Goal: Transaction & Acquisition: Obtain resource

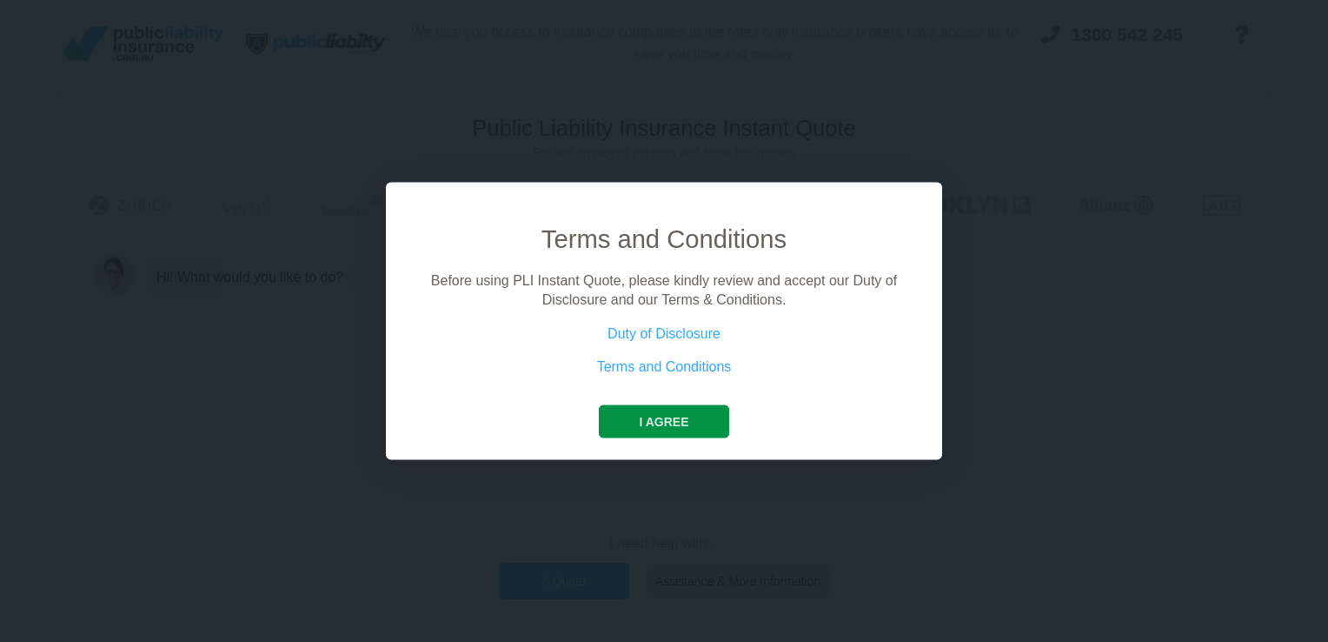
click at [660, 428] on button "I agree" at bounding box center [664, 420] width 130 height 33
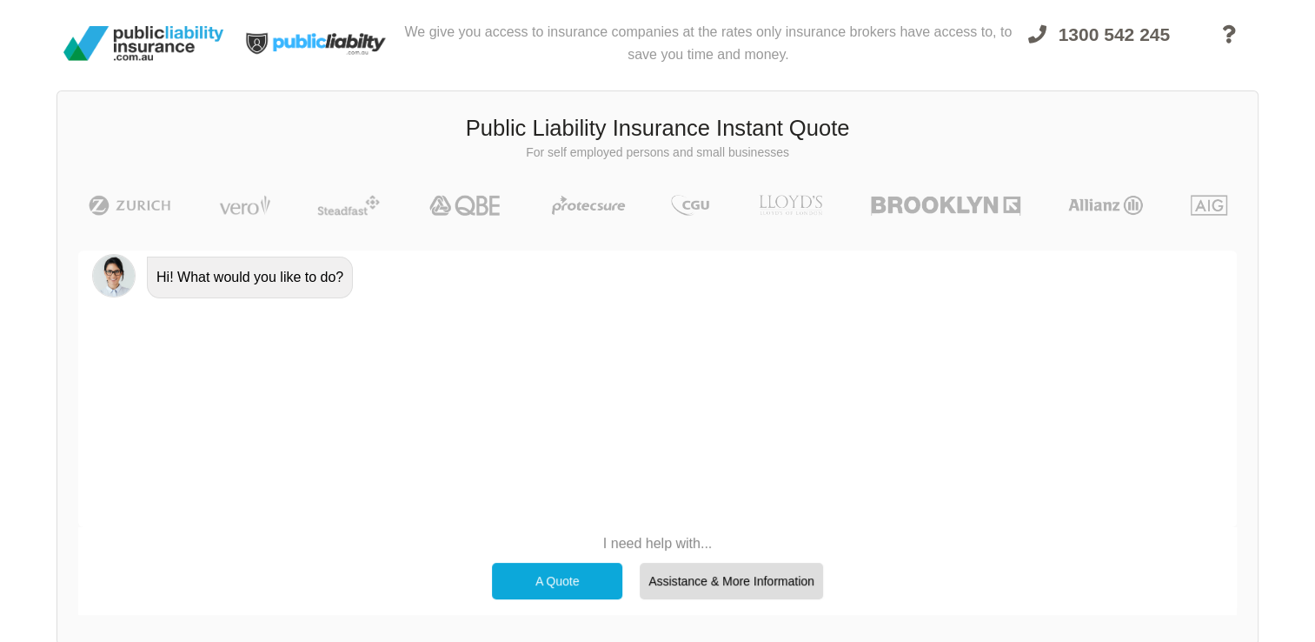
click at [544, 588] on div "A Quote" at bounding box center [557, 580] width 130 height 37
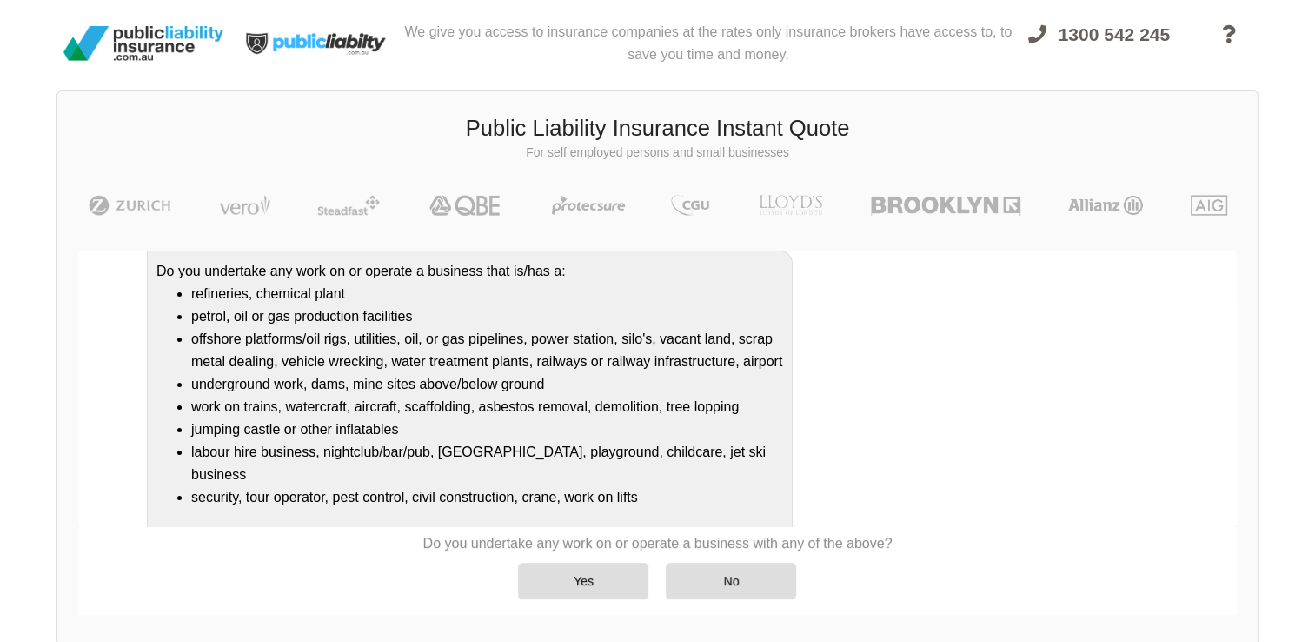
scroll to position [202, 0]
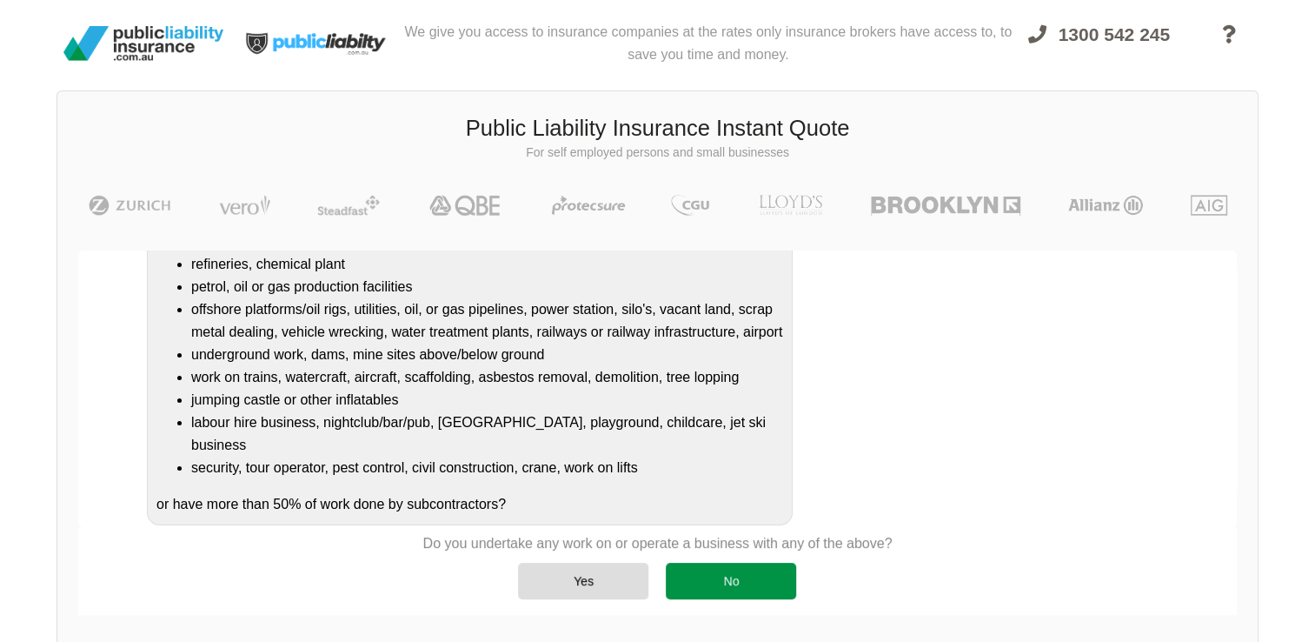
click at [710, 586] on div "No" at bounding box center [731, 580] width 130 height 37
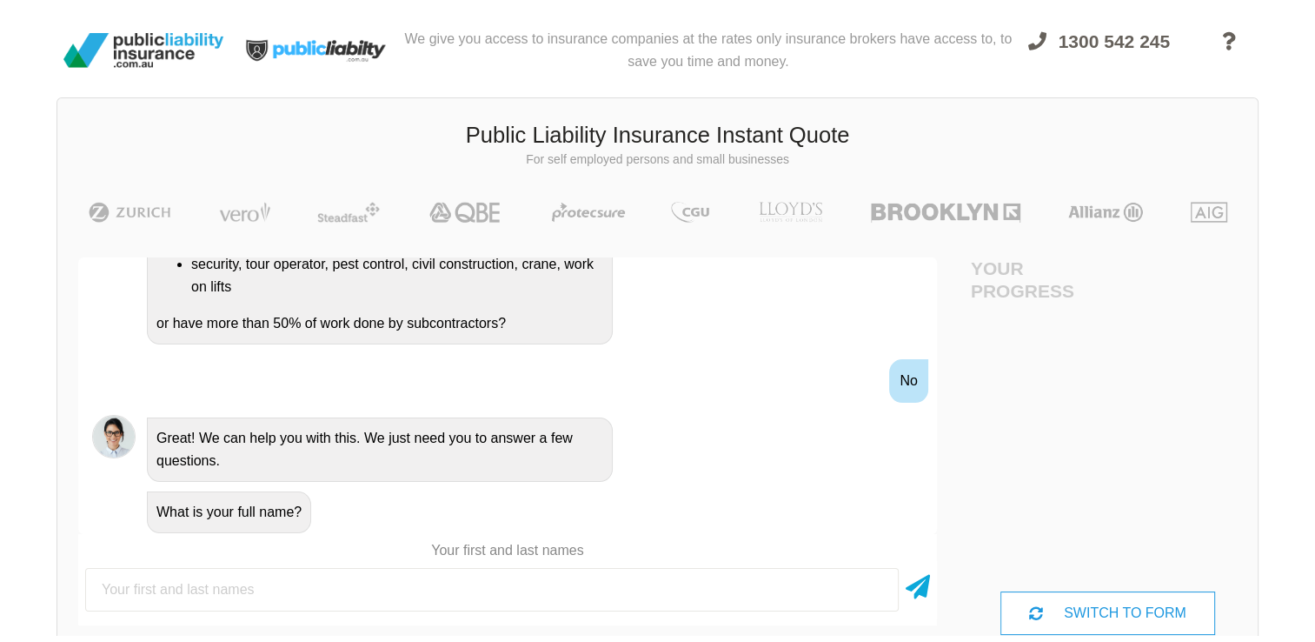
scroll to position [0, 0]
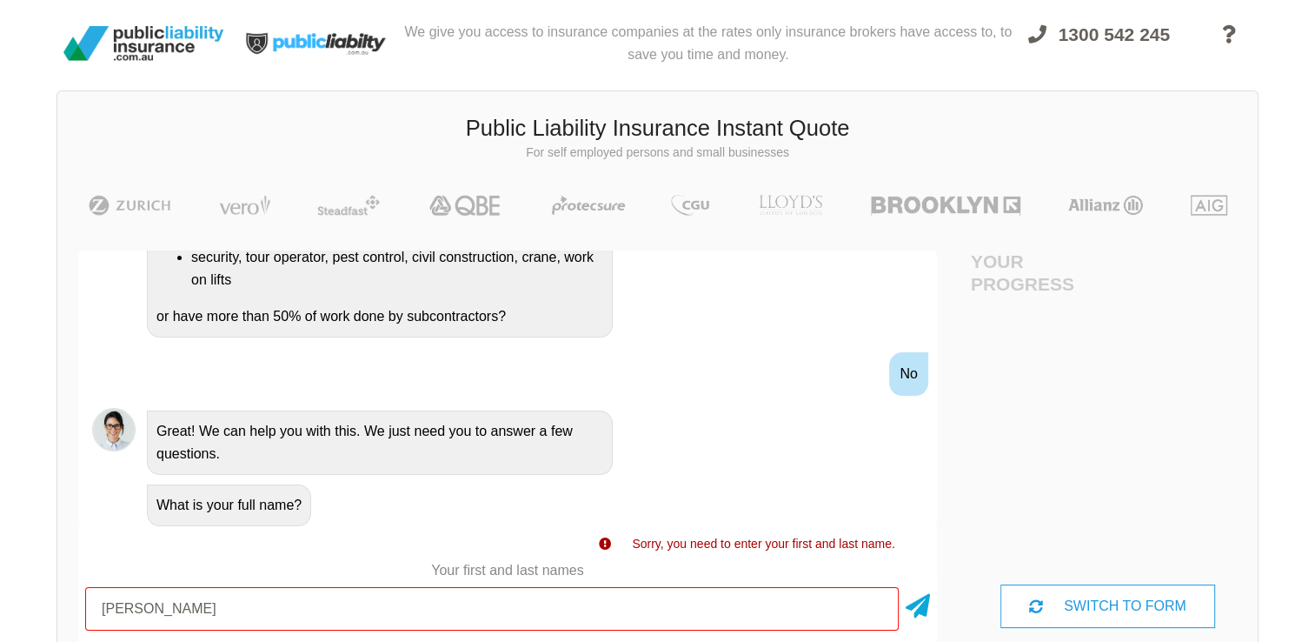
click at [310, 622] on input "[PERSON_NAME]" at bounding box center [492, 608] width 814 height 43
click at [919, 610] on icon at bounding box center [918, 602] width 24 height 31
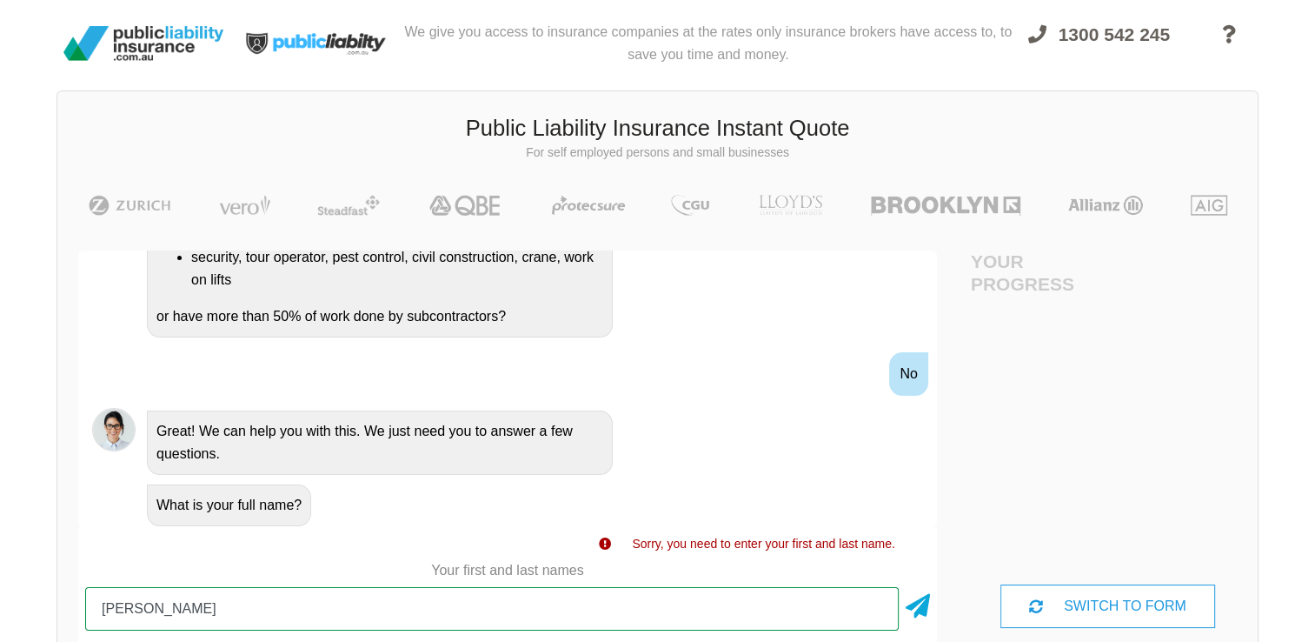
click at [509, 596] on input "[PERSON_NAME]" at bounding box center [492, 608] width 814 height 43
type input "[PERSON_NAME] [PERSON_NAME]"
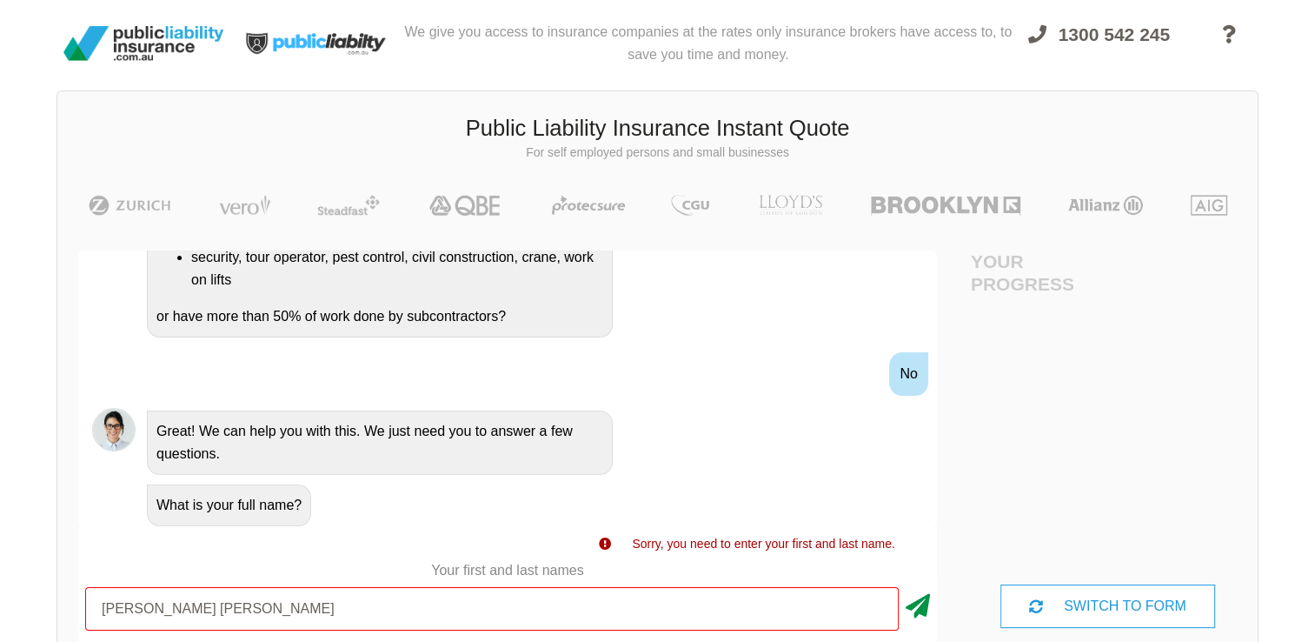
click at [928, 610] on icon at bounding box center [918, 602] width 24 height 31
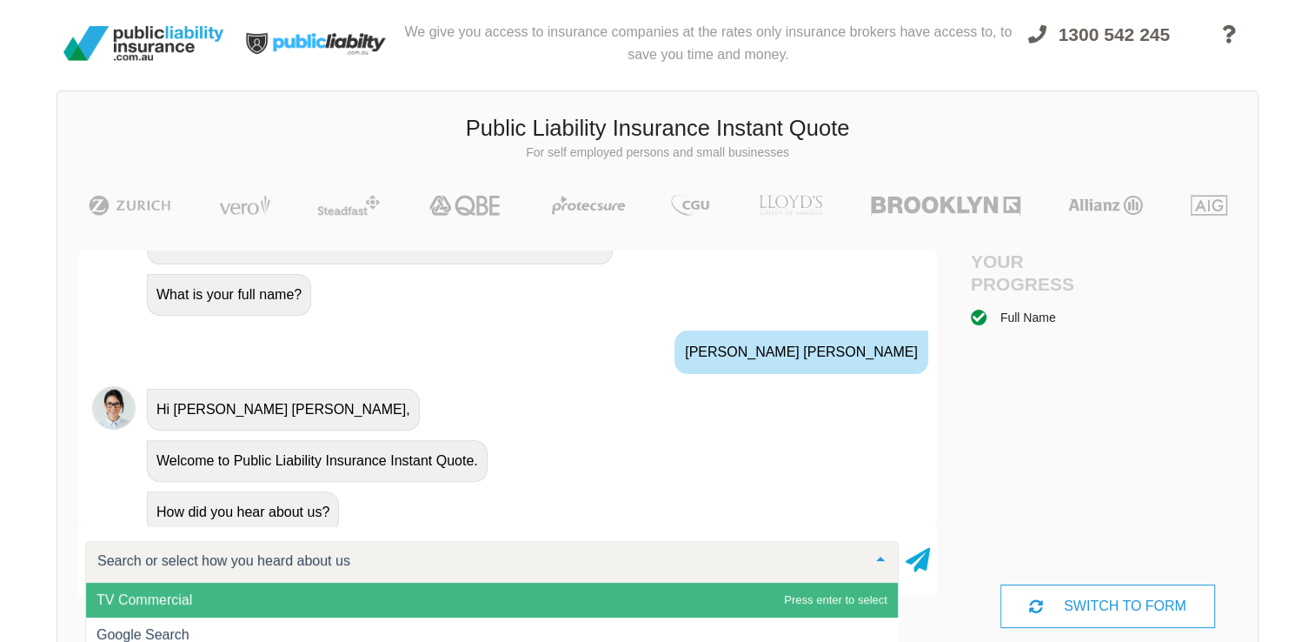
scroll to position [673, 0]
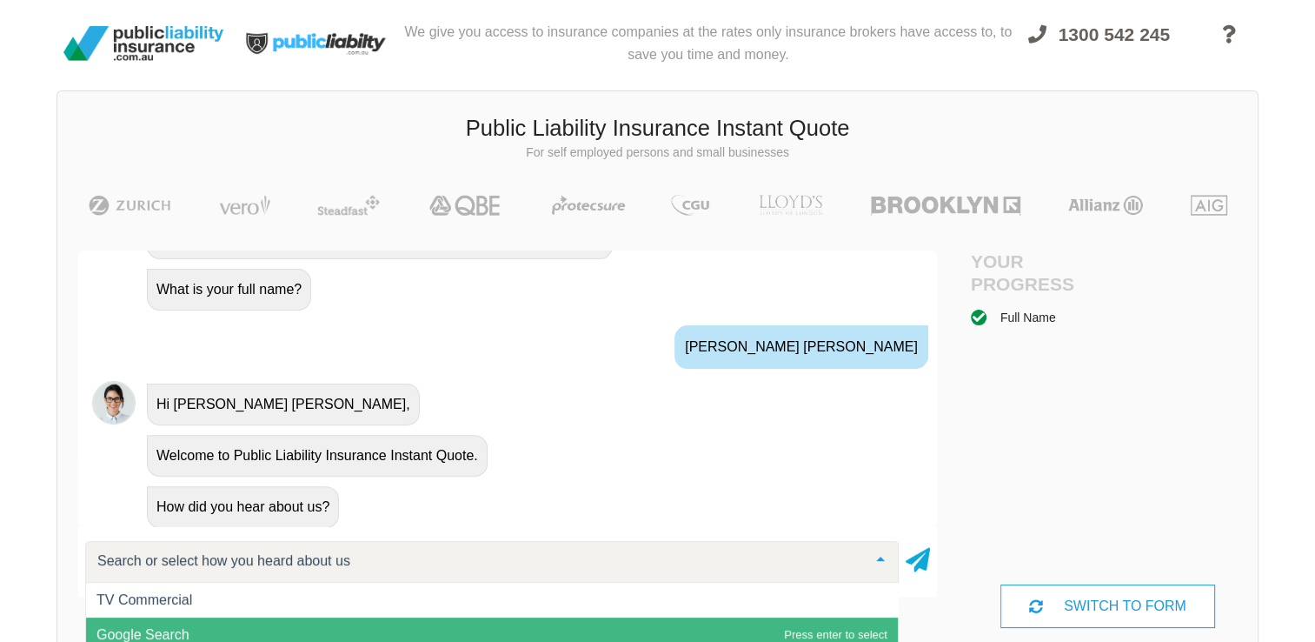
click at [171, 630] on span "Google Search" at bounding box center [143, 634] width 93 height 15
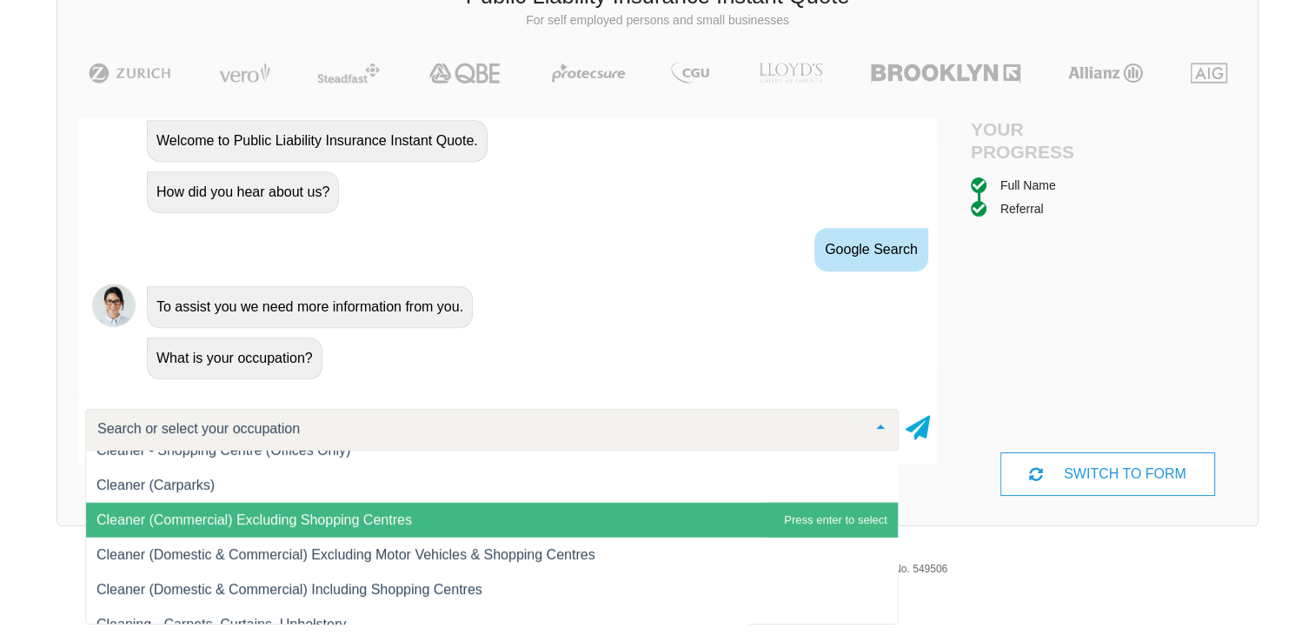
scroll to position [5042, 0]
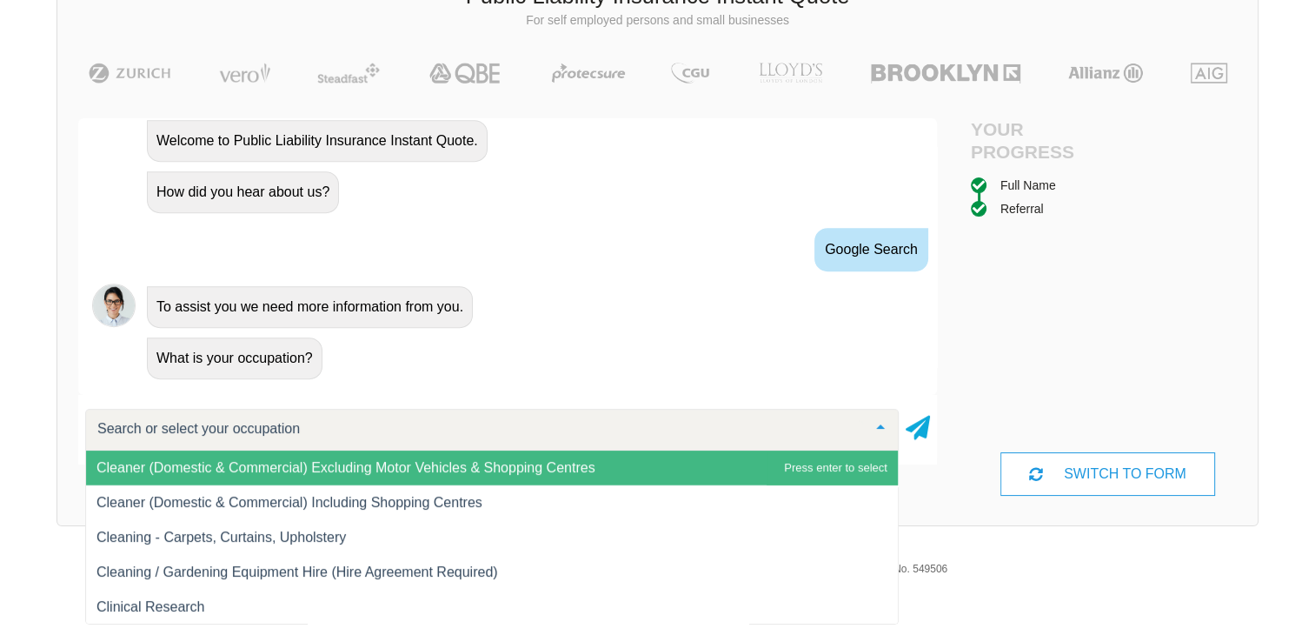
click at [442, 468] on span "Cleaner (Domestic & Commercial) Excluding Motor Vehicles & Shopping Centres" at bounding box center [346, 467] width 499 height 15
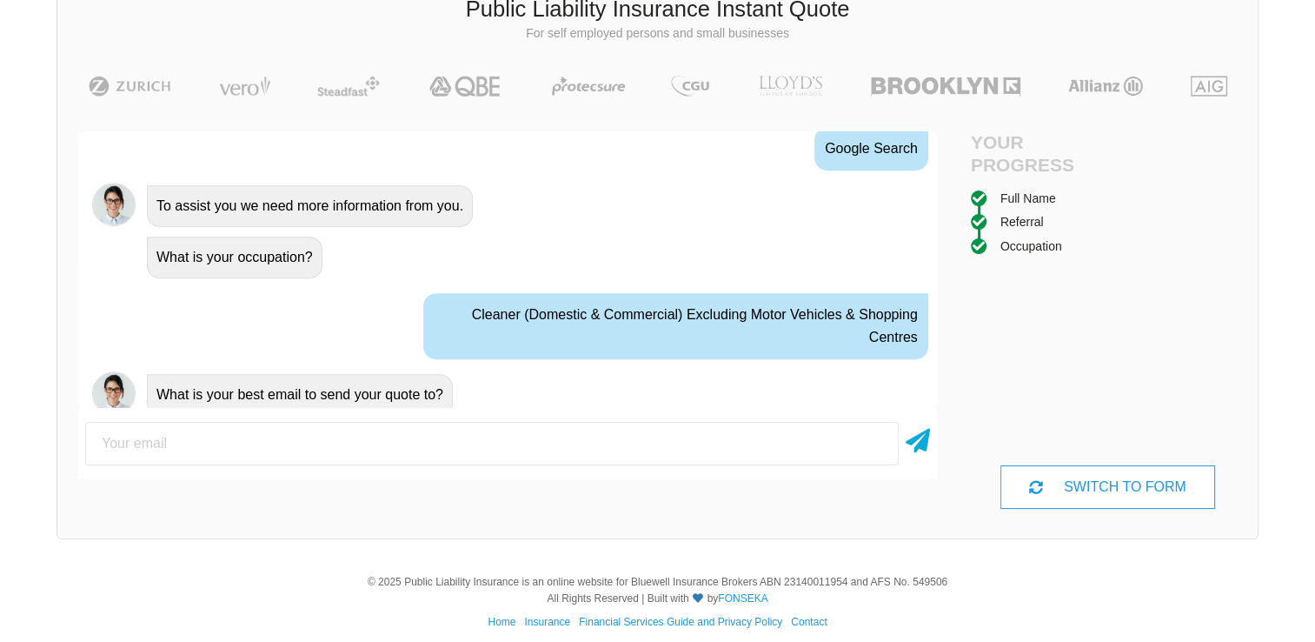
scroll to position [974, 0]
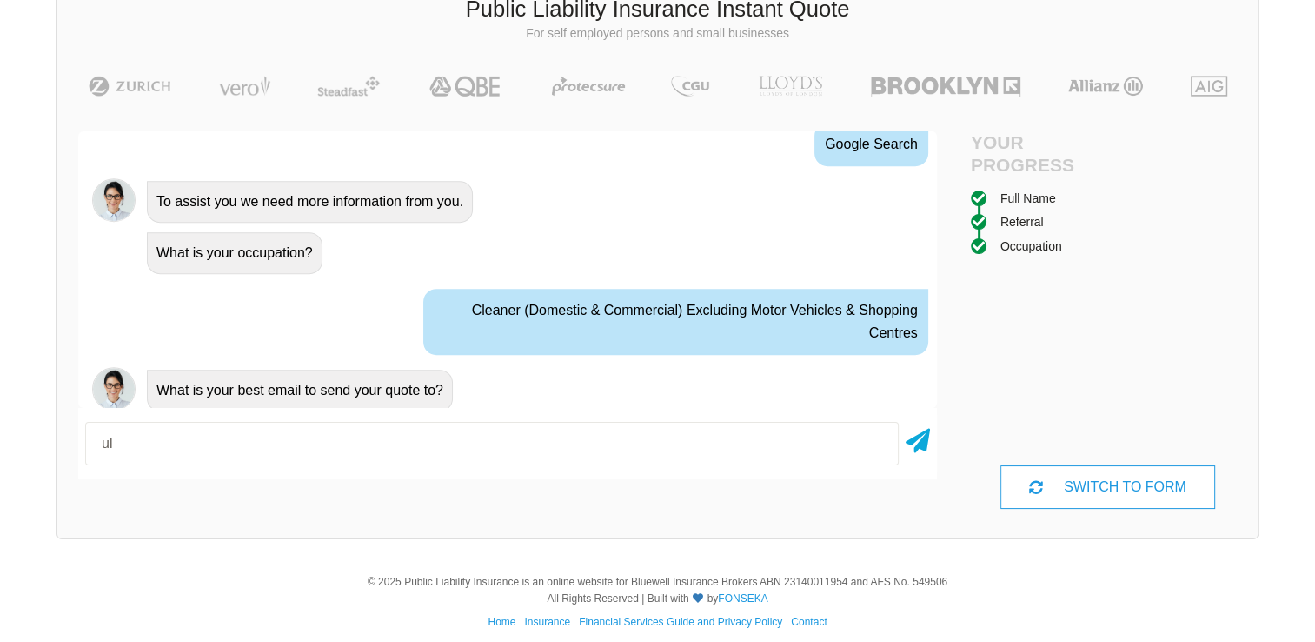
type input "[EMAIL_ADDRESS][DOMAIN_NAME]"
click at [924, 450] on icon at bounding box center [918, 437] width 24 height 31
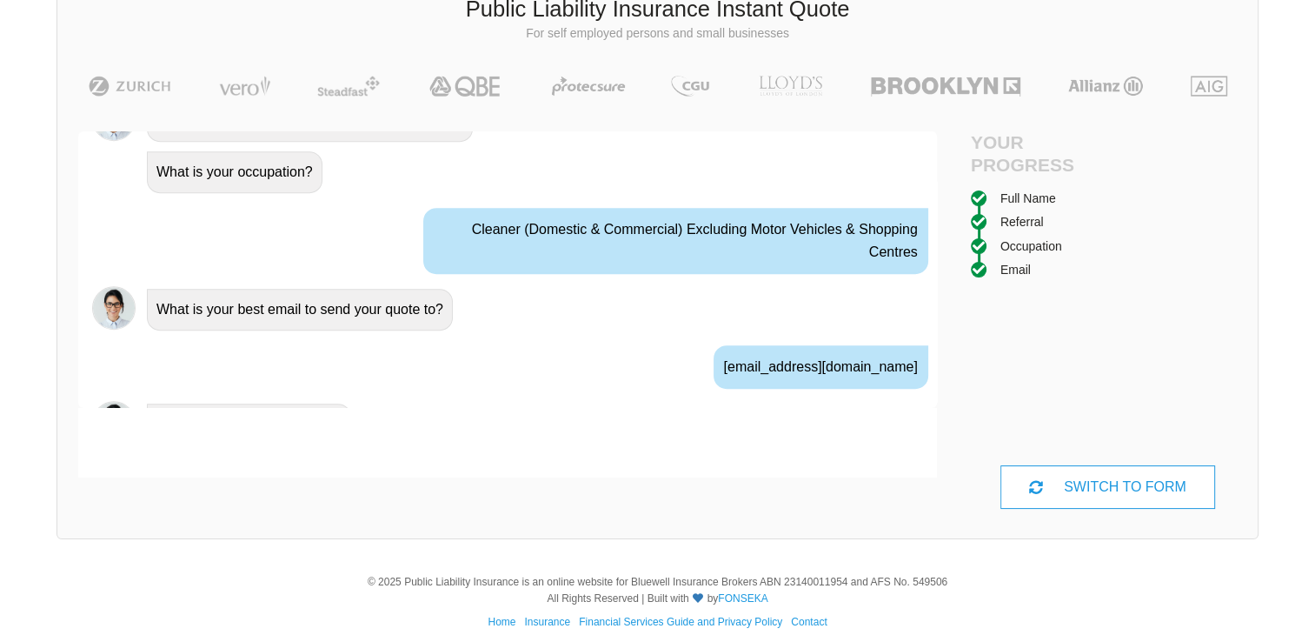
scroll to position [1088, 0]
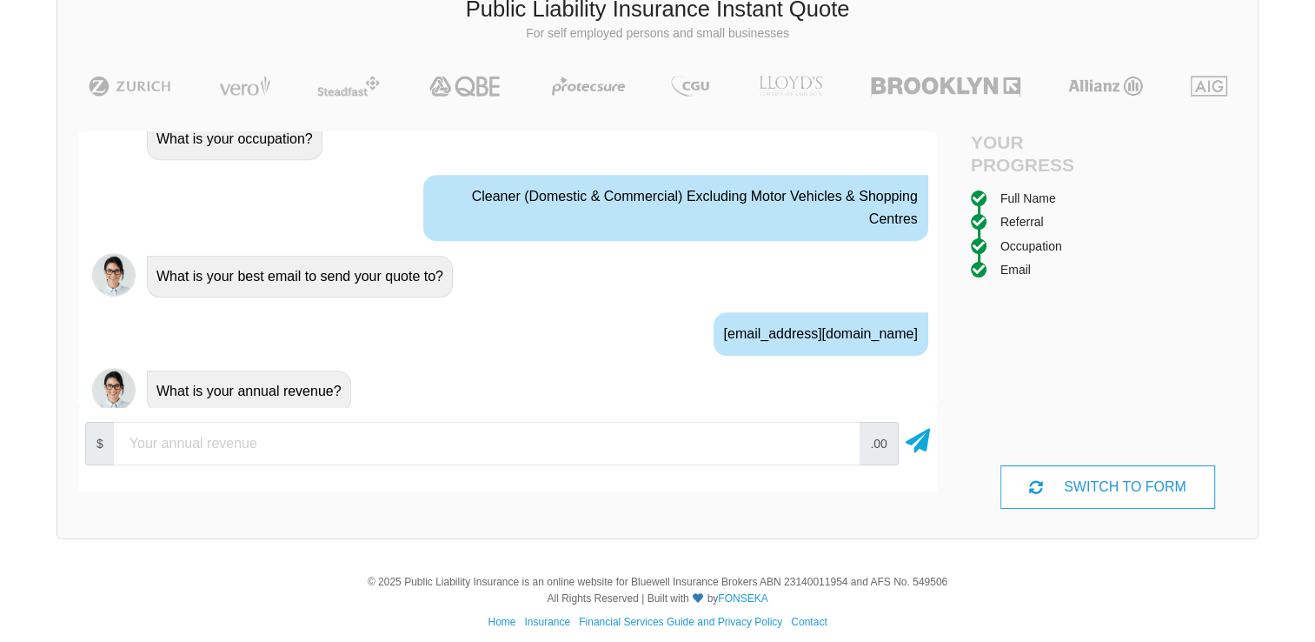
type input "4"
type input "50000"
click at [915, 438] on icon at bounding box center [918, 437] width 24 height 31
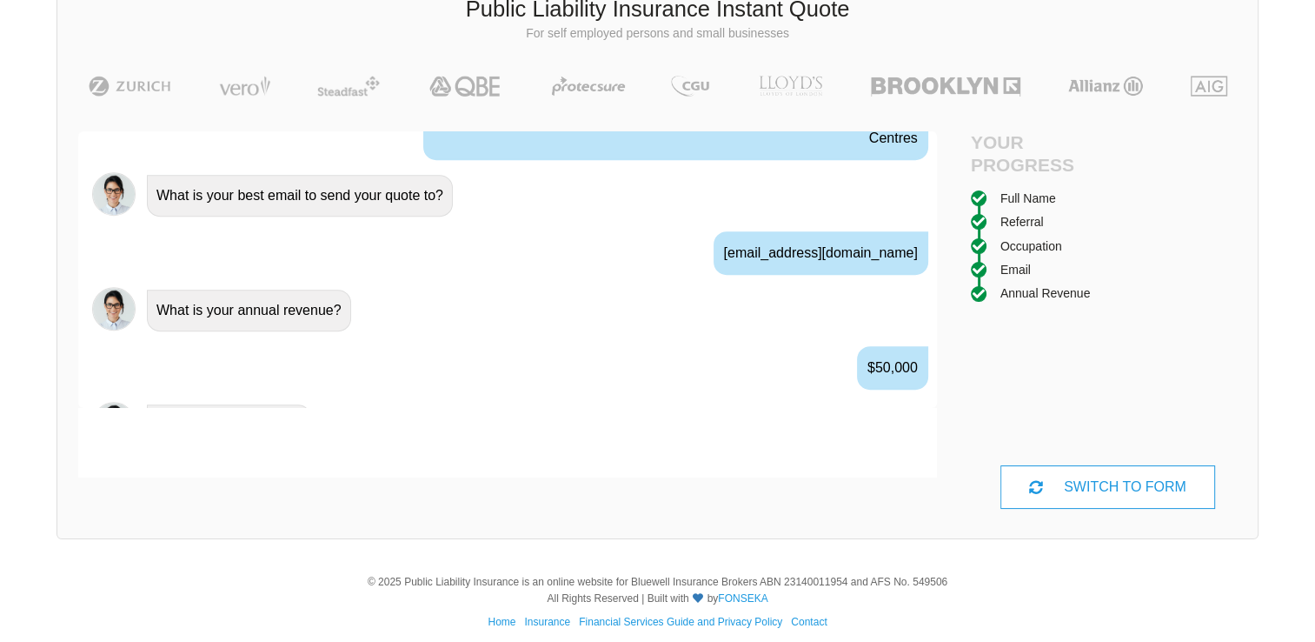
scroll to position [1201, 0]
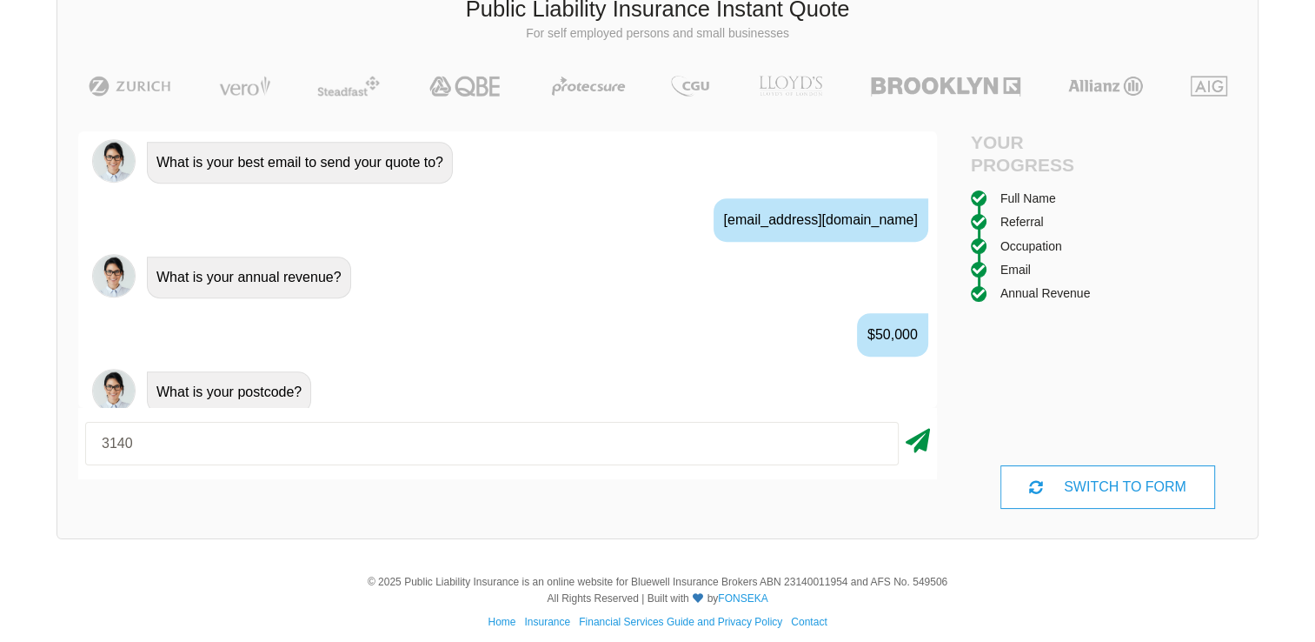
type input "3140"
click at [919, 441] on icon at bounding box center [918, 437] width 24 height 31
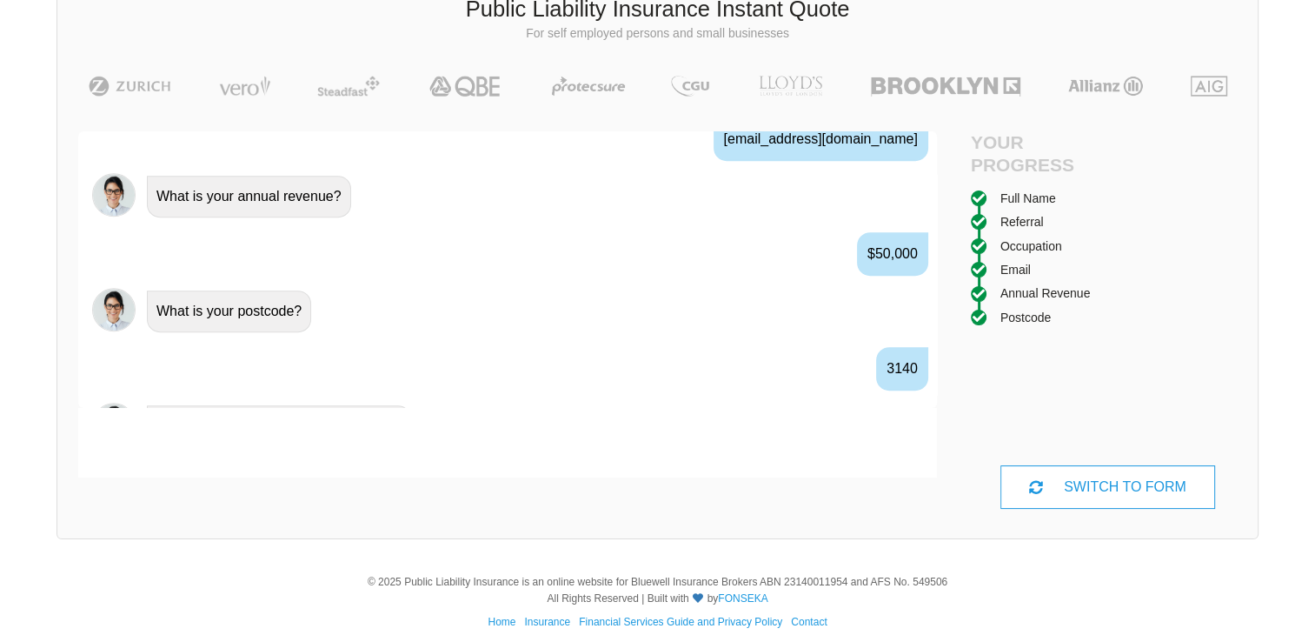
scroll to position [1315, 0]
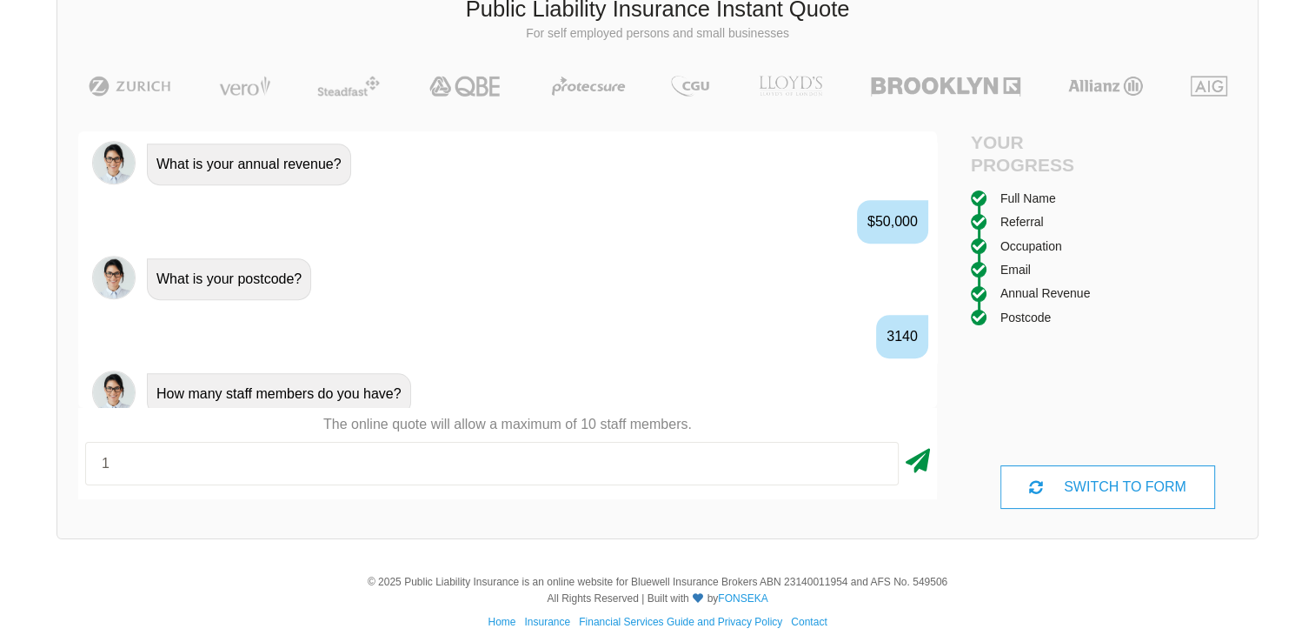
type input "1"
click at [923, 466] on icon at bounding box center [918, 457] width 24 height 31
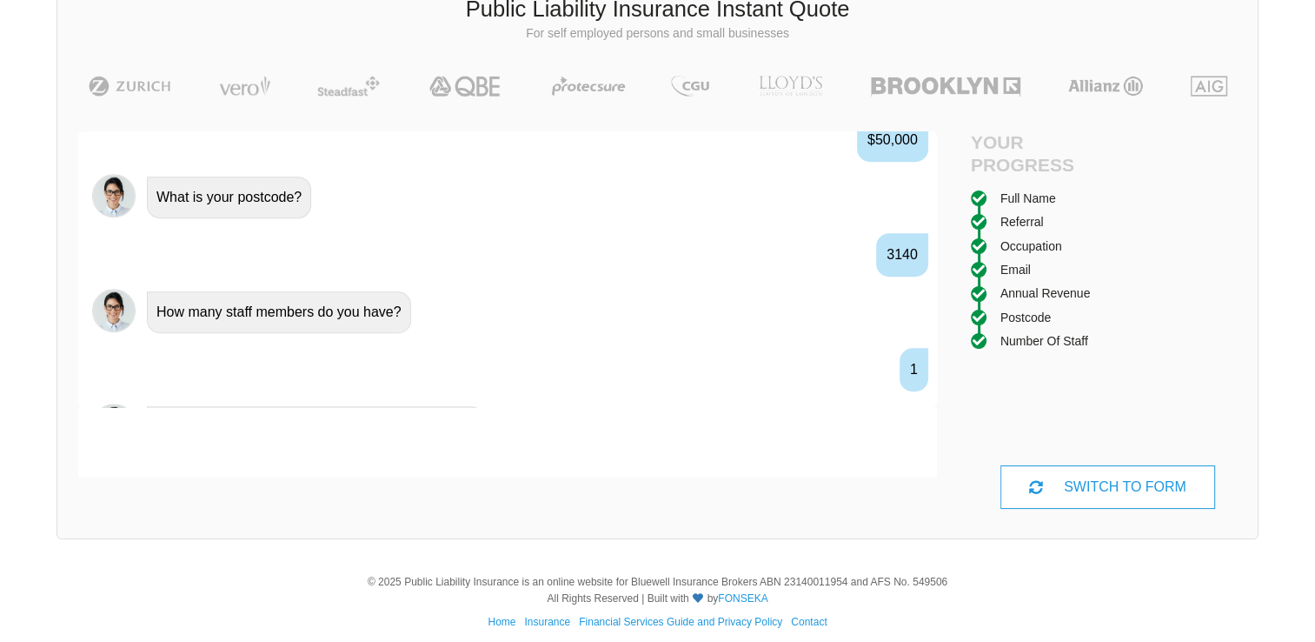
scroll to position [1429, 0]
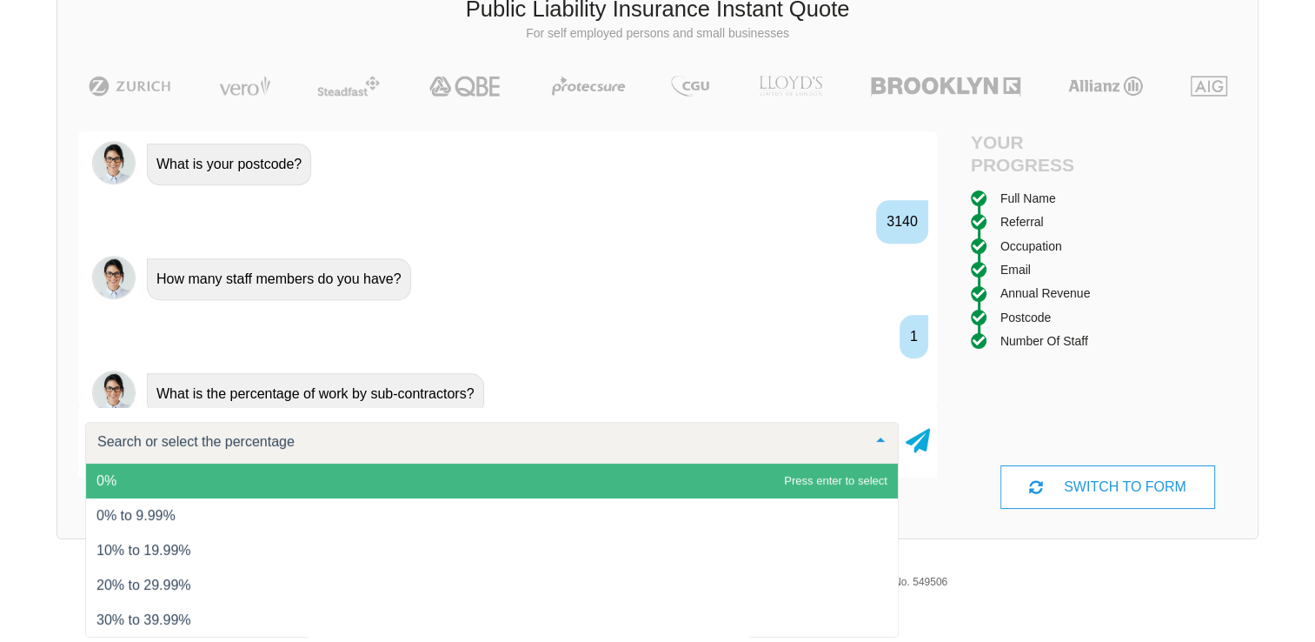
click at [148, 474] on span "0%" at bounding box center [492, 480] width 812 height 35
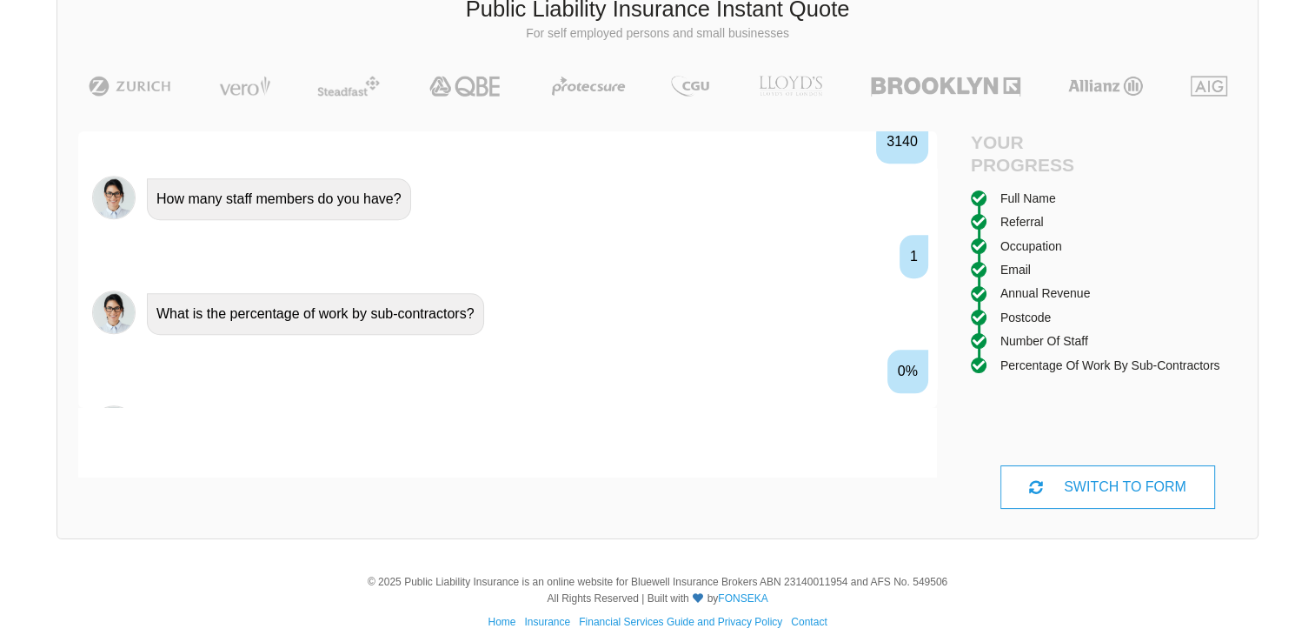
scroll to position [1542, 0]
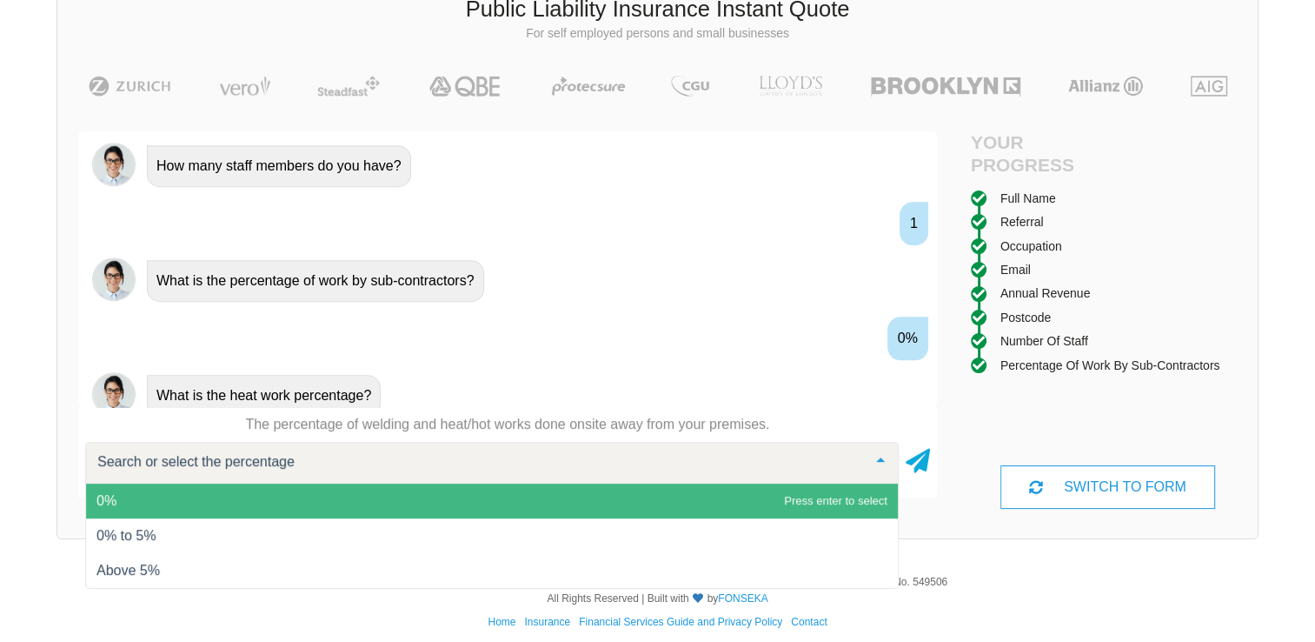
click at [149, 497] on span "0%" at bounding box center [492, 500] width 812 height 35
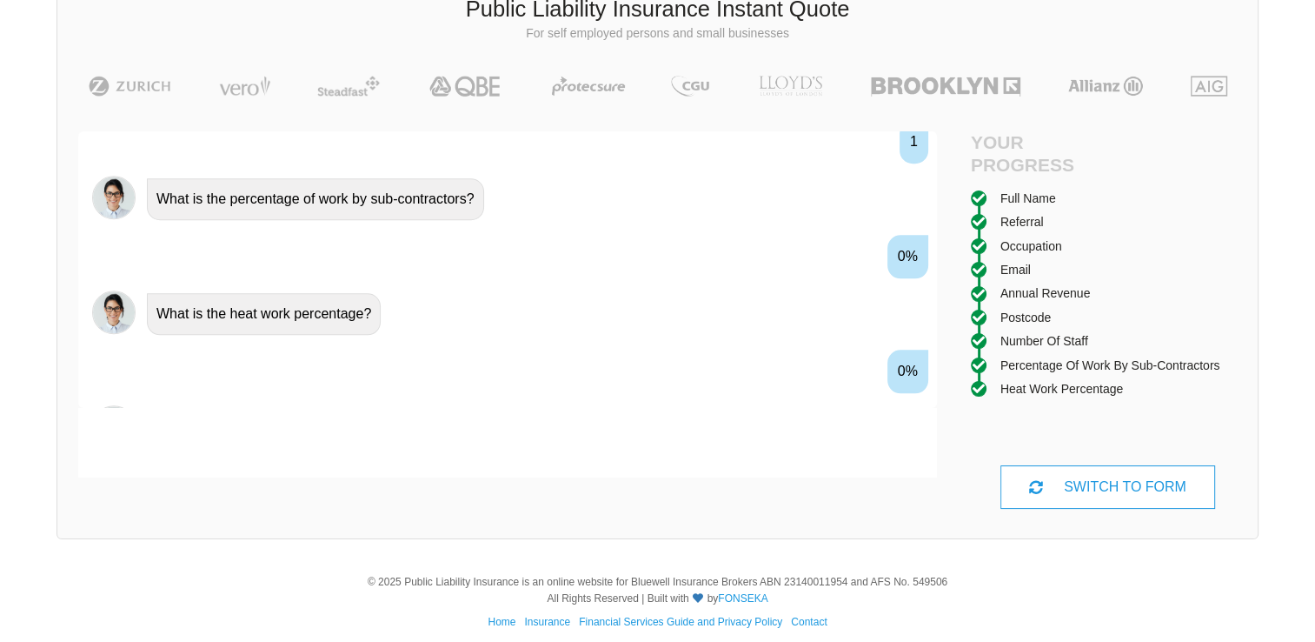
scroll to position [1656, 0]
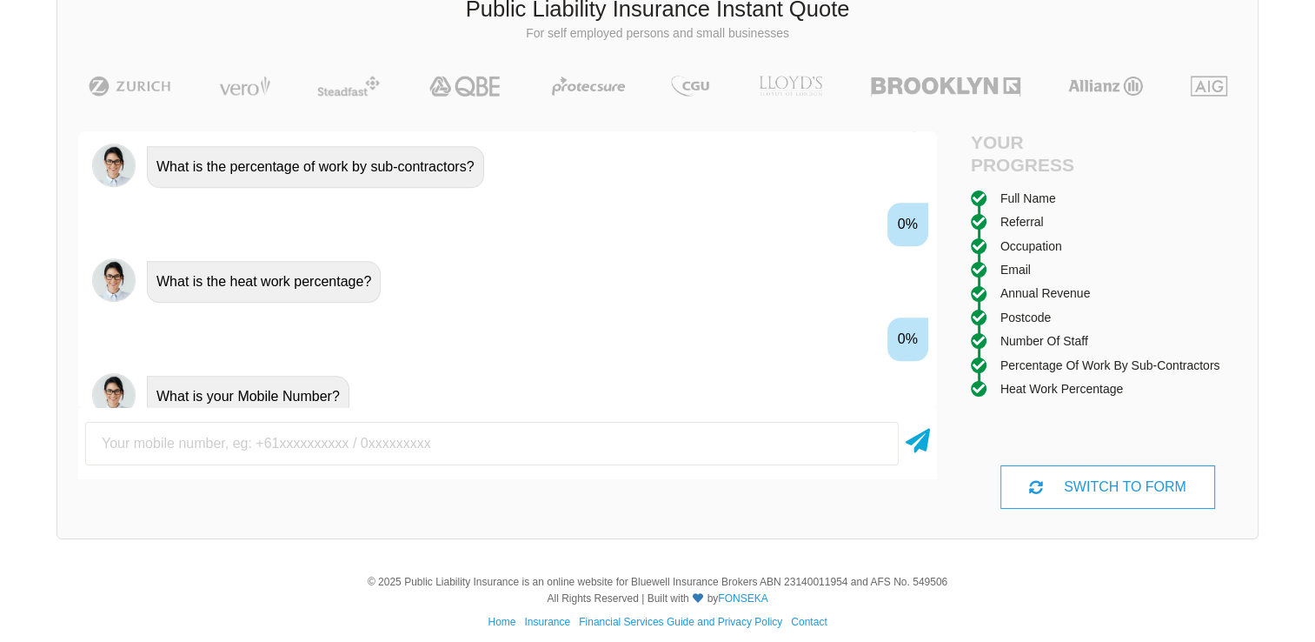
click at [193, 436] on input "text" at bounding box center [492, 443] width 814 height 43
type input "0419421009"
click at [927, 440] on icon at bounding box center [918, 437] width 24 height 31
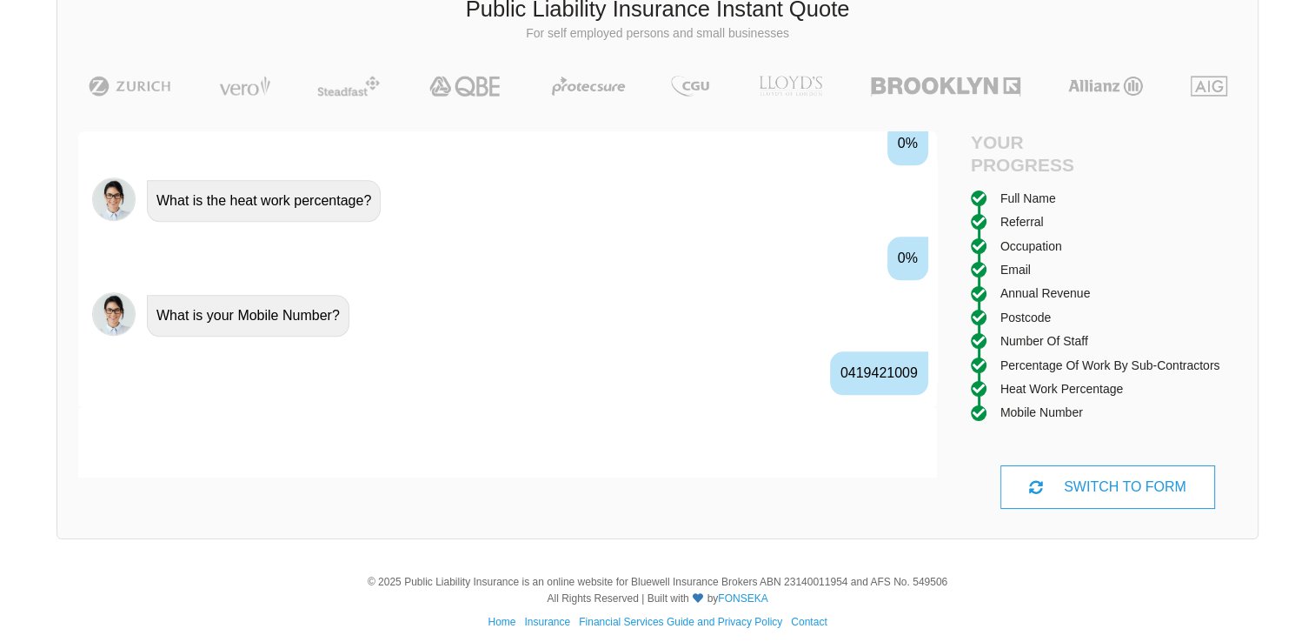
scroll to position [1770, 0]
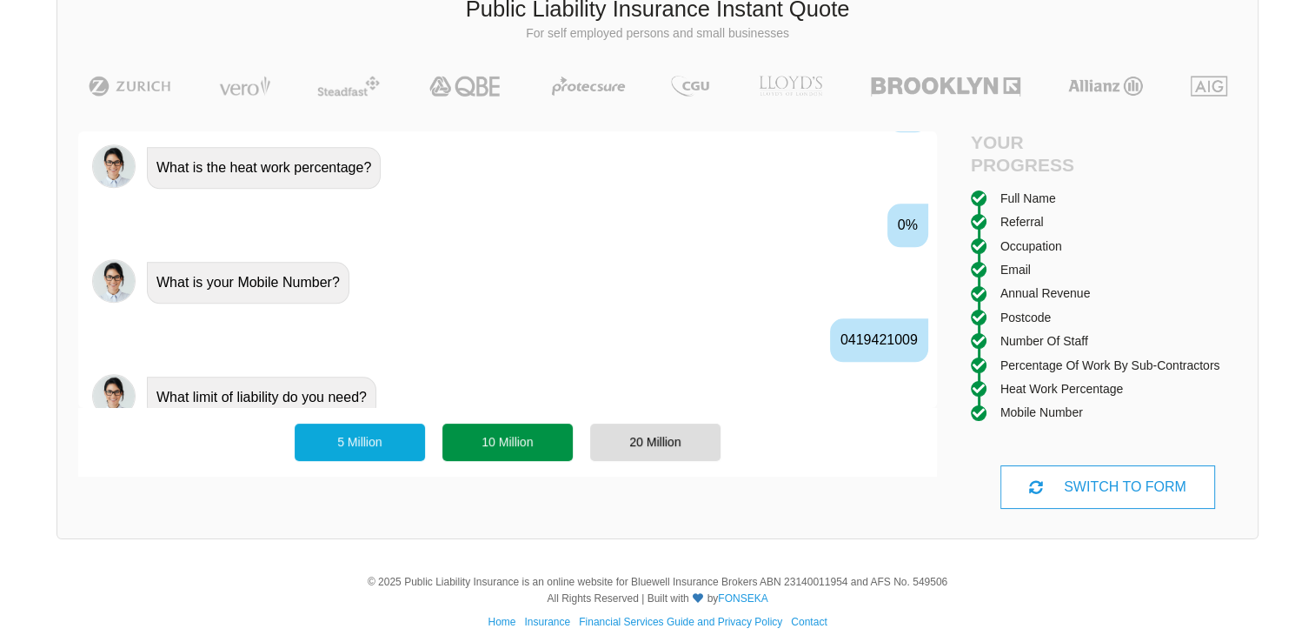
click at [545, 443] on div "10 Million" at bounding box center [508, 441] width 130 height 37
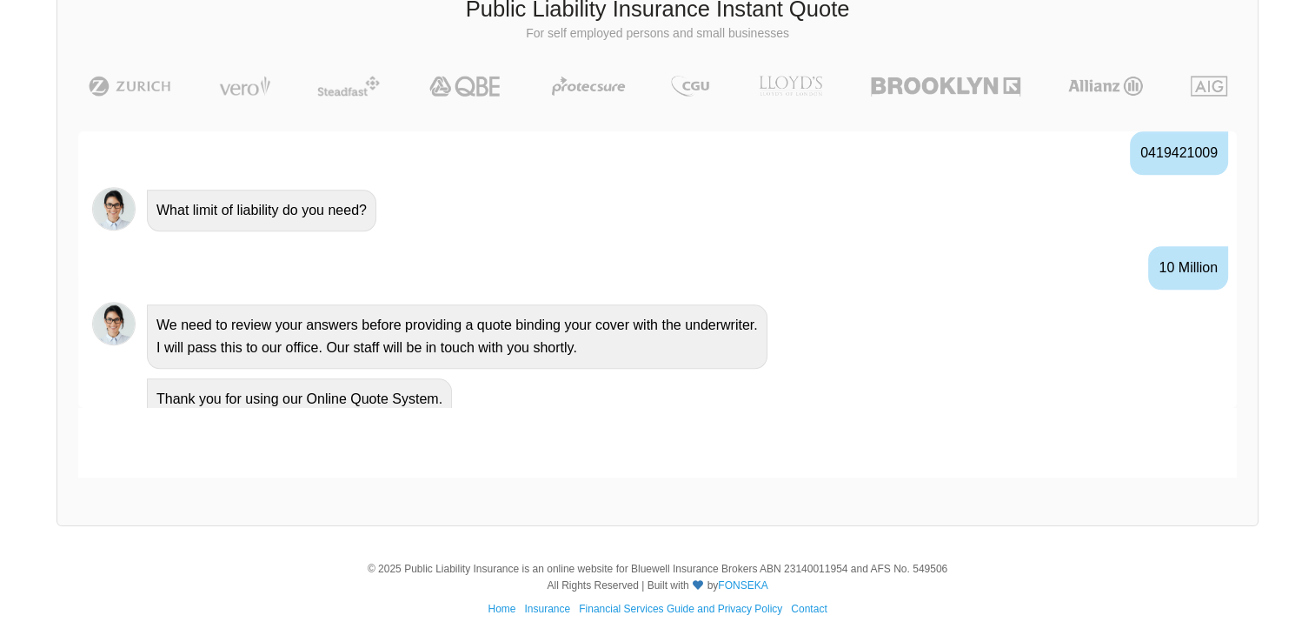
scroll to position [1862, 0]
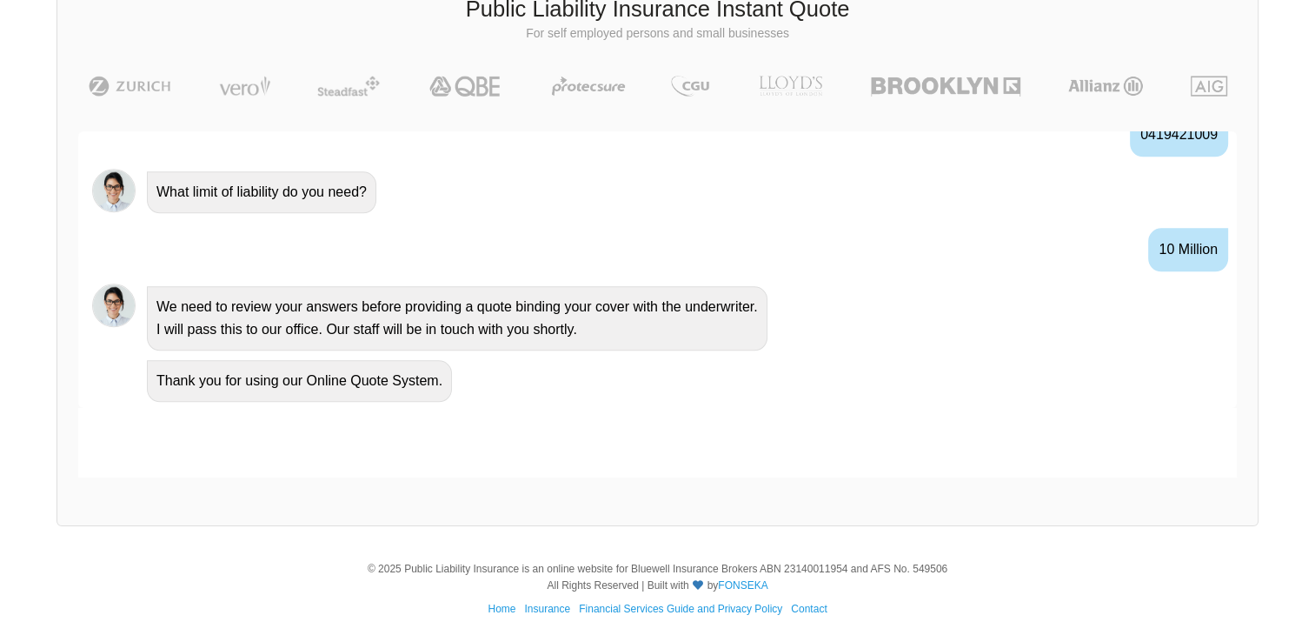
click at [1056, 571] on div "© 2025 Public Liability Insurance is an online website for Bluewell Insurance B…" at bounding box center [657, 577] width 1315 height 33
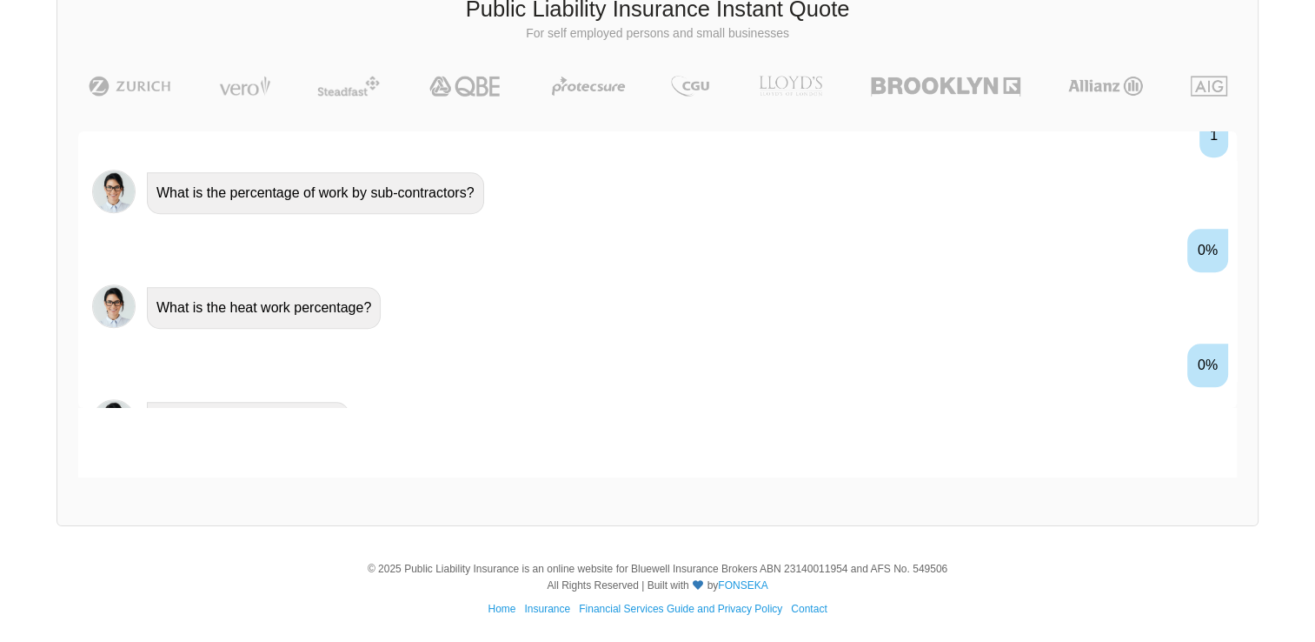
scroll to position [1514, 0]
